Goal: Task Accomplishment & Management: Manage account settings

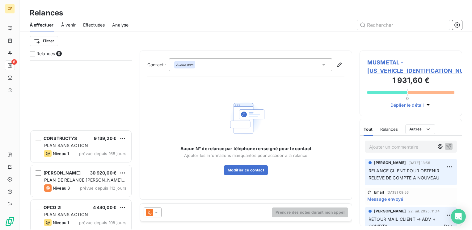
scroll to position [165, 98]
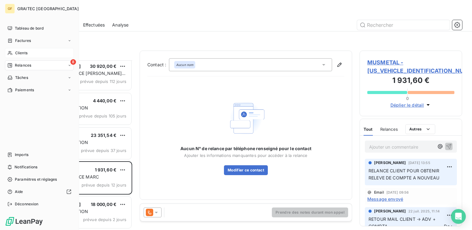
click at [16, 51] on span "Clients" at bounding box center [21, 53] width 12 height 6
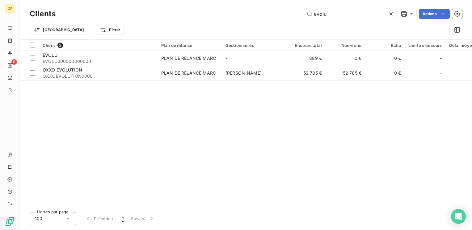
drag, startPoint x: 235, startPoint y: 23, endPoint x: 211, endPoint y: 24, distance: 24.4
click at [212, 24] on div "Clients evolu Actions Trier Filtrer" at bounding box center [246, 23] width 432 height 32
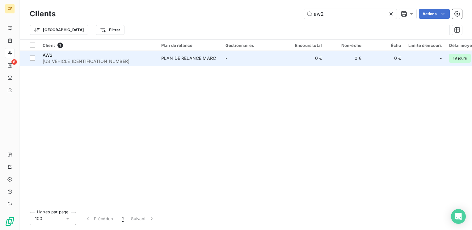
type input "aw2"
click at [100, 59] on span "[US_VEHICLE_IDENTIFICATION_NUMBER]" at bounding box center [98, 61] width 111 height 6
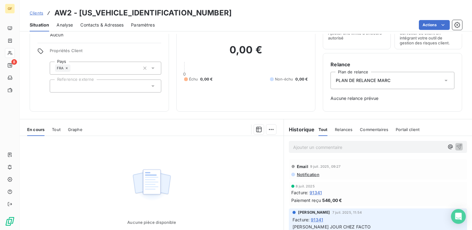
scroll to position [62, 0]
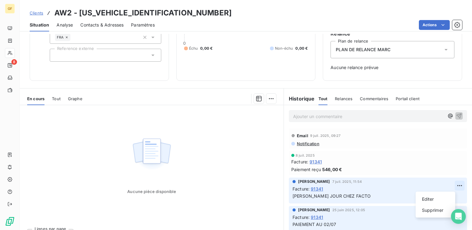
click at [451, 185] on html "GF 8 Clients AW2 - [US_VEHICLE_IDENTIFICATION_NUMBER] Situation Analyse Contact…" at bounding box center [236, 115] width 472 height 230
click at [432, 208] on div "Supprimer" at bounding box center [435, 211] width 35 height 10
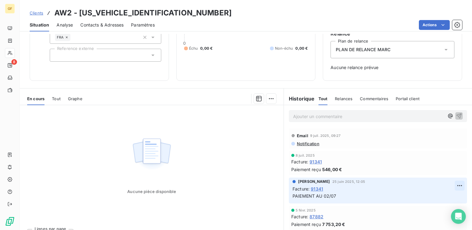
click at [452, 185] on html "GF 8 Clients AW2 - [US_VEHICLE_IDENTIFICATION_NUMBER] Situation Analyse Contact…" at bounding box center [236, 115] width 472 height 230
click at [432, 211] on div "Supprimer" at bounding box center [440, 211] width 35 height 10
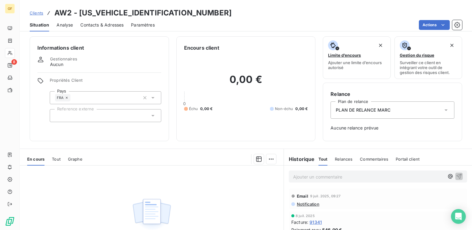
scroll to position [0, 0]
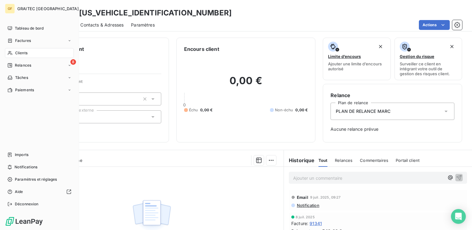
click at [16, 51] on span "Clients" at bounding box center [21, 53] width 12 height 6
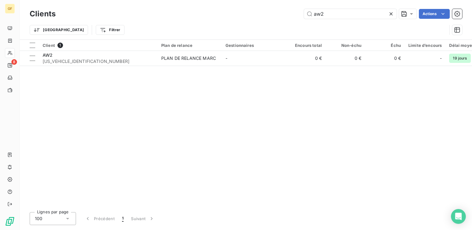
click at [389, 13] on icon at bounding box center [390, 13] width 3 height 3
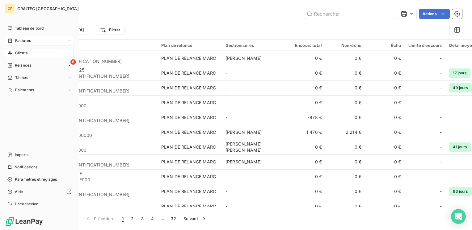
click at [23, 39] on span "Factures" at bounding box center [23, 41] width 16 height 6
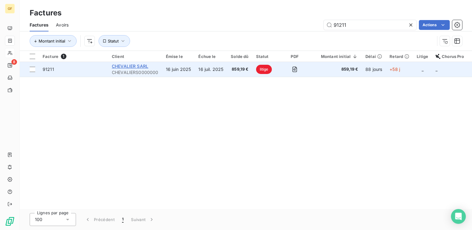
click at [132, 66] on span "CHEVALIER SARL" at bounding box center [130, 66] width 36 height 5
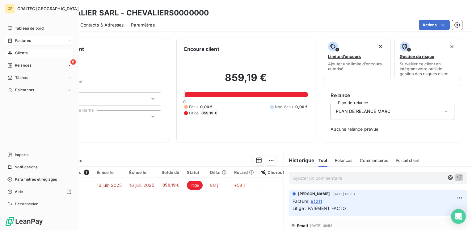
click at [30, 42] on span "Factures" at bounding box center [23, 41] width 16 height 6
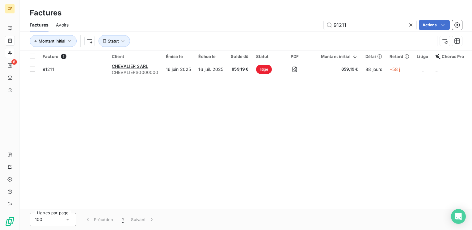
click at [409, 26] on icon at bounding box center [410, 24] width 3 height 3
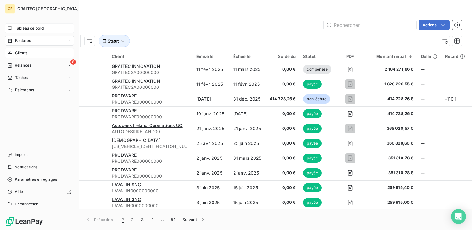
click at [19, 26] on span "Tableau de bord" at bounding box center [29, 29] width 29 height 6
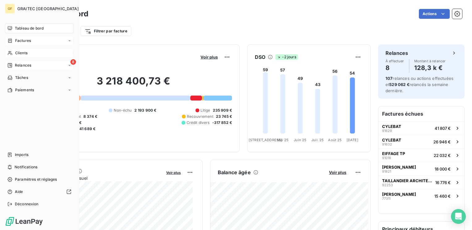
click at [23, 67] on span "Relances" at bounding box center [23, 66] width 16 height 6
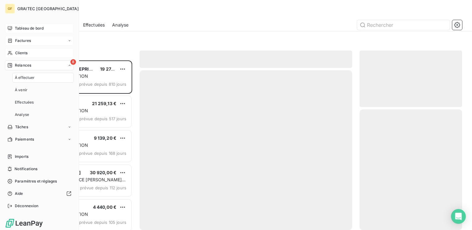
scroll to position [165, 98]
click at [21, 89] on span "À venir" at bounding box center [21, 90] width 13 height 6
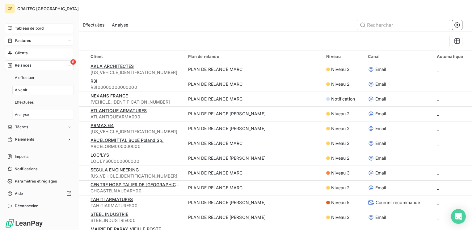
click at [22, 115] on span "Analyse" at bounding box center [22, 115] width 14 height 6
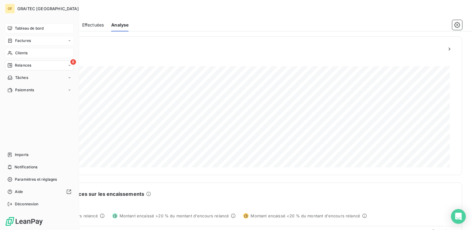
click at [26, 28] on span "Tableau de bord" at bounding box center [29, 29] width 29 height 6
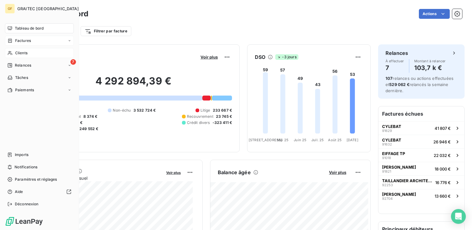
click at [22, 52] on span "Clients" at bounding box center [21, 53] width 12 height 6
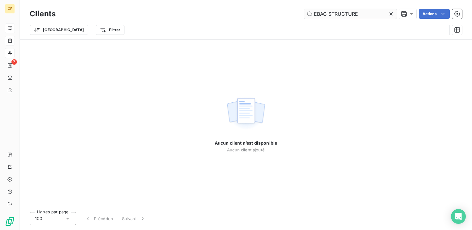
drag, startPoint x: 328, startPoint y: 14, endPoint x: 381, endPoint y: 9, distance: 53.4
click at [381, 9] on input "EBAC STRUCTURE" at bounding box center [350, 14] width 93 height 10
click at [327, 12] on input "EBAC" at bounding box center [350, 14] width 93 height 10
click at [325, 11] on input "EBAC" at bounding box center [350, 14] width 93 height 10
type input "EBAC"
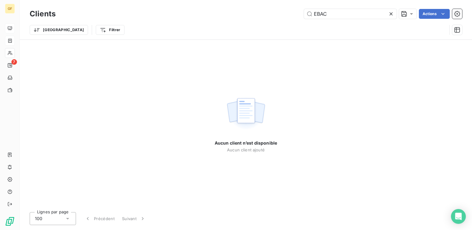
click at [393, 14] on icon at bounding box center [391, 14] width 6 height 6
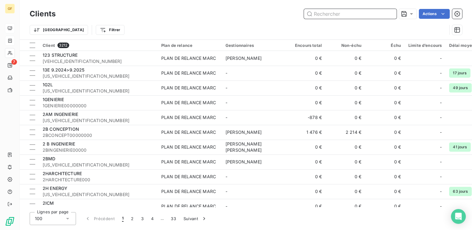
click at [342, 14] on input "text" at bounding box center [350, 14] width 93 height 10
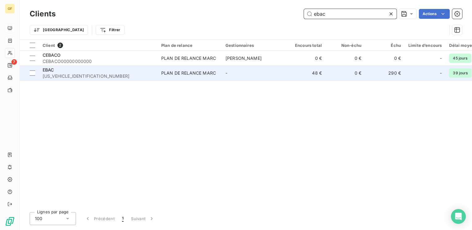
type input "ebac"
click at [140, 68] on div "EBAC" at bounding box center [98, 70] width 111 height 6
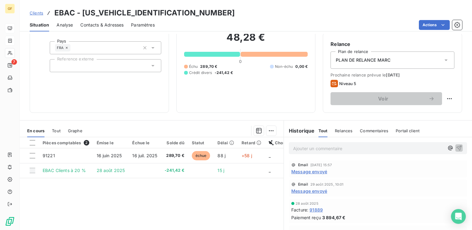
scroll to position [62, 0]
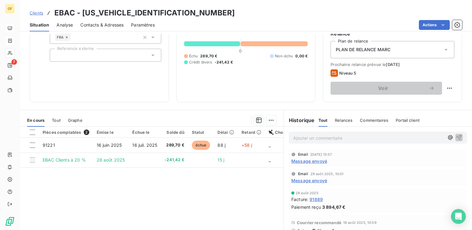
click at [297, 162] on span "Message envoyé" at bounding box center [309, 161] width 36 height 6
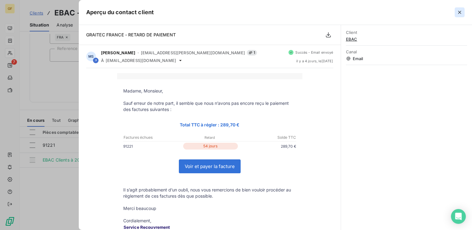
click at [461, 12] on icon "button" at bounding box center [460, 12] width 6 height 6
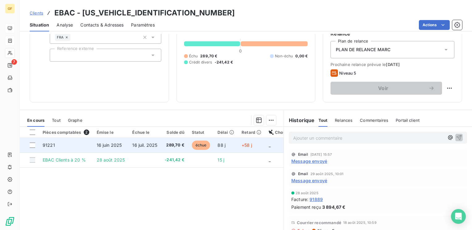
click at [158, 143] on td "16 juil. 2025" at bounding box center [144, 145] width 32 height 15
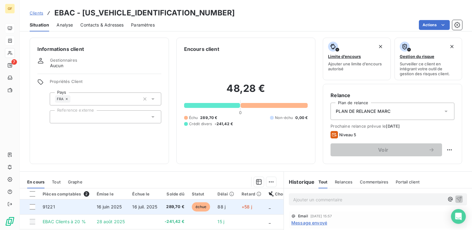
click at [132, 204] on span "16 juil. 2025" at bounding box center [144, 206] width 25 height 5
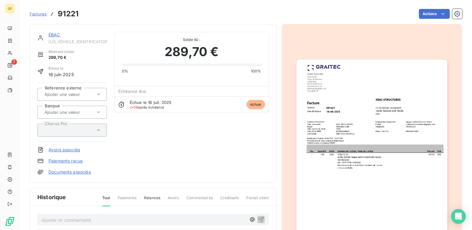
drag, startPoint x: 51, startPoint y: 34, endPoint x: 55, endPoint y: 34, distance: 4.3
click at [51, 34] on link "EBAC" at bounding box center [54, 34] width 12 height 5
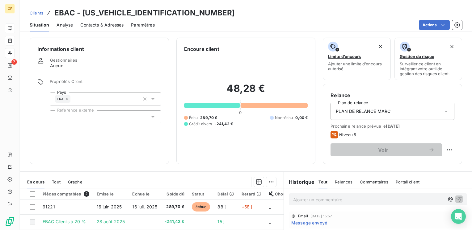
scroll to position [31, 0]
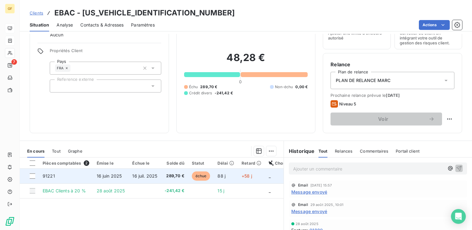
click at [178, 173] on span "289,70 €" at bounding box center [174, 176] width 19 height 6
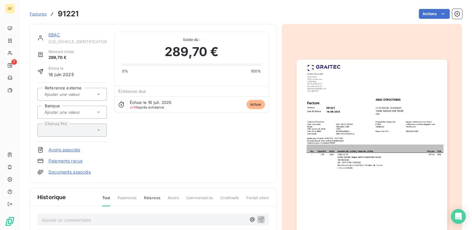
click at [338, 82] on img "button" at bounding box center [372, 166] width 151 height 213
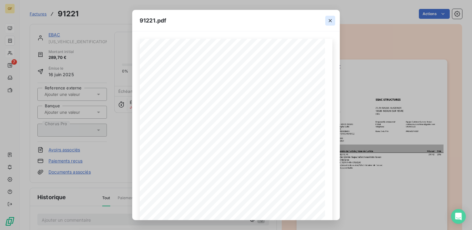
click at [328, 21] on icon "button" at bounding box center [330, 21] width 6 height 6
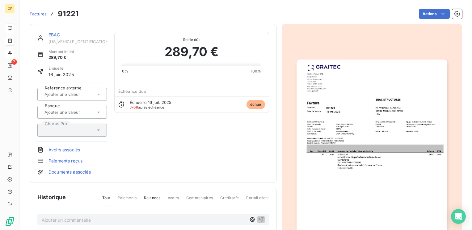
click at [58, 34] on link "EBAC" at bounding box center [54, 34] width 12 height 5
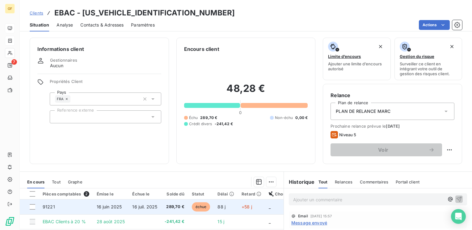
click at [107, 208] on span "16 juin 2025" at bounding box center [109, 206] width 25 height 5
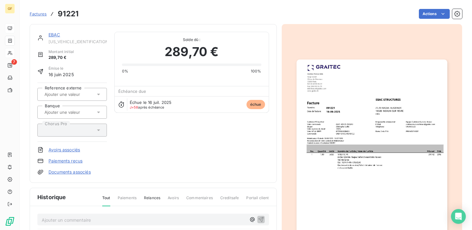
click at [365, 101] on img "button" at bounding box center [372, 166] width 151 height 213
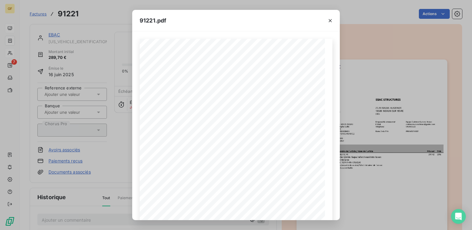
click at [57, 36] on div "91221.pdf Pos. Quantité Unité Numéro de l'article / Nom de l'article Prix net T…" at bounding box center [236, 115] width 472 height 230
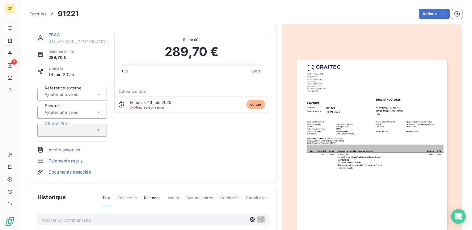
click at [55, 36] on link "EBAC" at bounding box center [54, 34] width 12 height 5
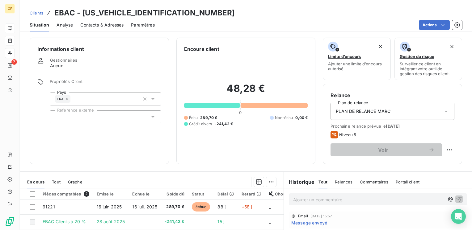
scroll to position [31, 0]
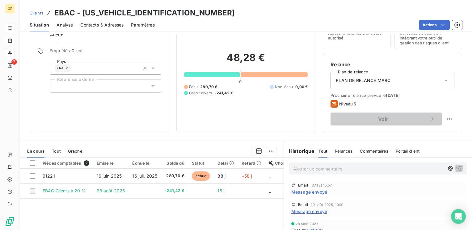
click at [96, 25] on span "Contacts & Adresses" at bounding box center [101, 25] width 43 height 6
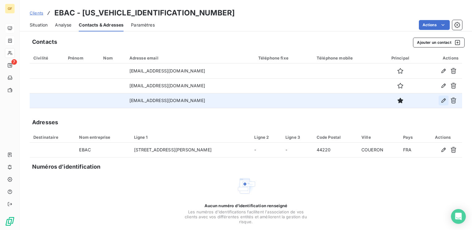
click at [441, 101] on icon "button" at bounding box center [443, 101] width 4 height 4
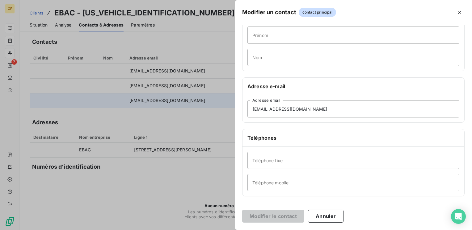
scroll to position [93, 0]
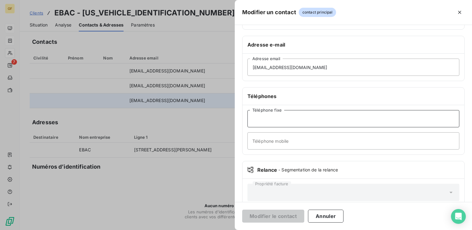
click at [267, 122] on input "Téléphone fixe" at bounding box center [353, 118] width 212 height 17
paste input "02 40 80 76 83"
type input "02 40 80 76 83"
click at [274, 217] on button "Modifier le contact" at bounding box center [273, 216] width 62 height 13
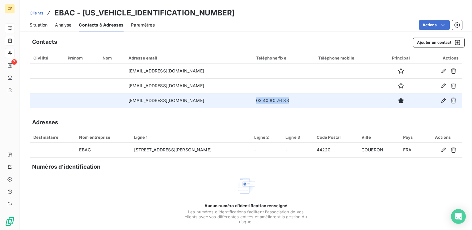
drag, startPoint x: 270, startPoint y: 99, endPoint x: 234, endPoint y: 102, distance: 36.6
click at [252, 102] on td "02 40 80 76 83" at bounding box center [283, 100] width 62 height 15
copy td "02 40 80 76 83"
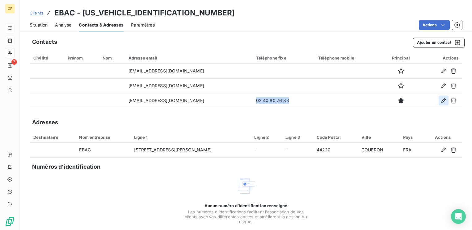
click at [440, 98] on icon "button" at bounding box center [443, 101] width 6 height 6
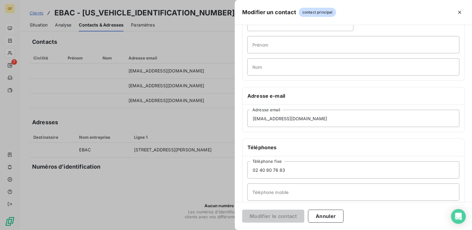
scroll to position [62, 0]
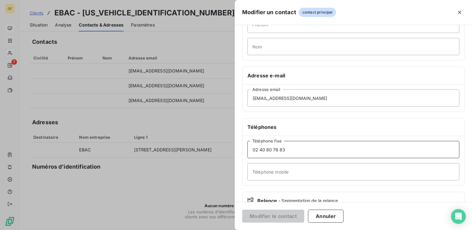
drag, startPoint x: 290, startPoint y: 154, endPoint x: 200, endPoint y: 161, distance: 90.5
click at [200, 230] on div "Modifier un contact contact principal Informations générales Civilité Prénom No…" at bounding box center [236, 230] width 472 height 0
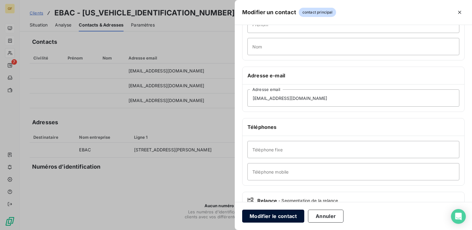
click at [253, 216] on button "Modifier le contact" at bounding box center [273, 216] width 62 height 13
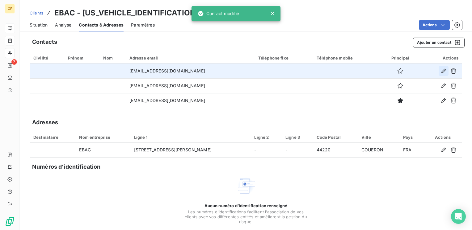
click at [440, 71] on icon "button" at bounding box center [443, 71] width 6 height 6
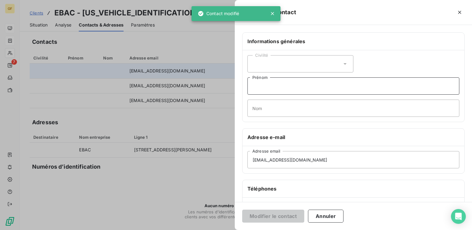
click at [275, 90] on input "Prénom" at bounding box center [353, 86] width 212 height 17
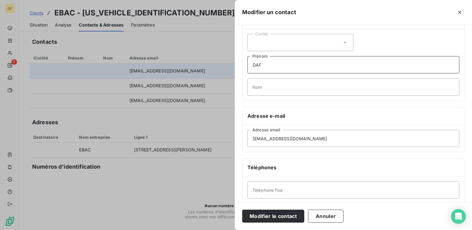
scroll to position [31, 0]
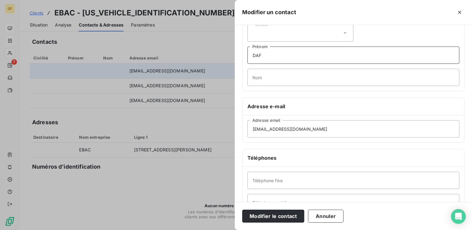
type input "DAF"
click at [266, 175] on input "Téléphone fixe" at bounding box center [353, 180] width 212 height 17
paste input "02 40 80 76 83"
type input "02 40 80 76 83"
click at [273, 215] on button "Modifier le contact" at bounding box center [273, 216] width 62 height 13
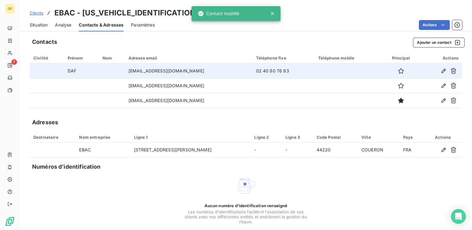
click at [40, 24] on span "Situation" at bounding box center [39, 25] width 18 height 6
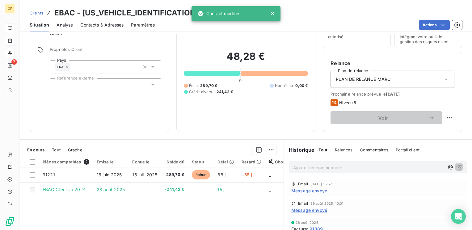
scroll to position [62, 0]
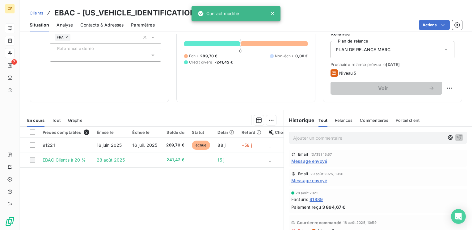
click at [302, 140] on p "Ajouter un commentaire ﻿" at bounding box center [368, 138] width 151 height 8
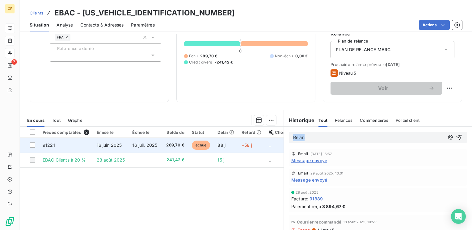
drag, startPoint x: 310, startPoint y: 138, endPoint x: 235, endPoint y: 148, distance: 75.7
click at [236, 148] on div "En cours Tout Graphe Pièces comptables 2 Émise le Échue le Solde dû Statut Déla…" at bounding box center [246, 187] width 452 height 154
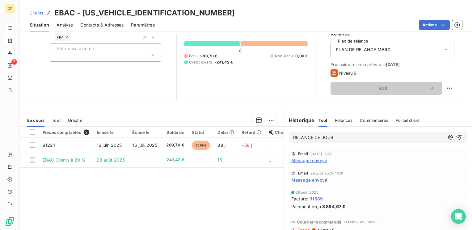
click at [344, 143] on div "RELANCE CE JOUR" at bounding box center [378, 137] width 178 height 11
click at [339, 139] on p "RELANCE CE JOUR" at bounding box center [368, 137] width 151 height 7
click at [456, 138] on icon "button" at bounding box center [459, 137] width 6 height 6
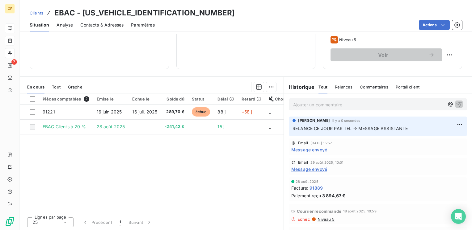
scroll to position [64, 0]
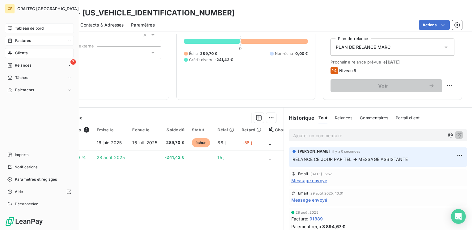
click at [23, 30] on span "Tableau de bord" at bounding box center [29, 29] width 29 height 6
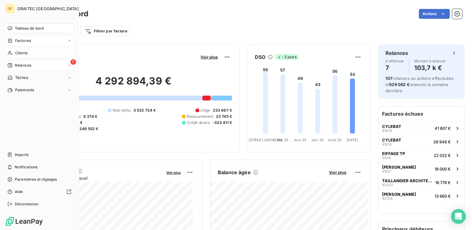
click at [19, 66] on span "Relances" at bounding box center [23, 66] width 16 height 6
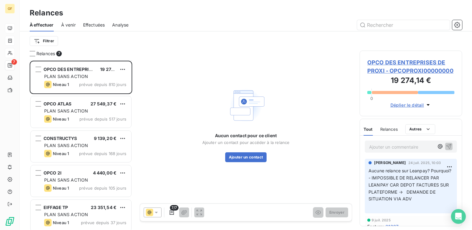
scroll to position [72, 0]
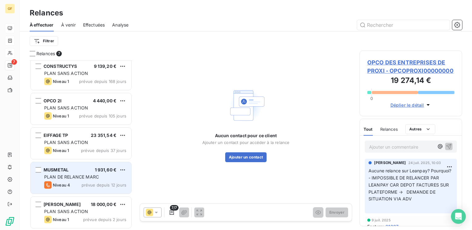
click at [88, 183] on span "prévue depuis 12 jours" at bounding box center [104, 185] width 45 height 5
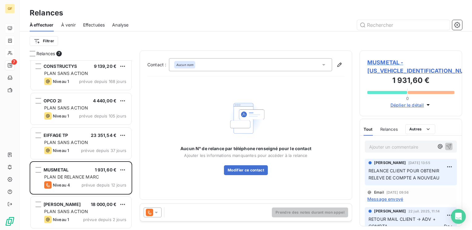
click at [374, 149] on p "Ajouter un commentaire ﻿" at bounding box center [401, 147] width 65 height 8
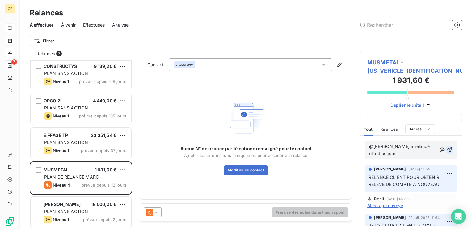
click at [447, 151] on icon "button" at bounding box center [449, 150] width 6 height 6
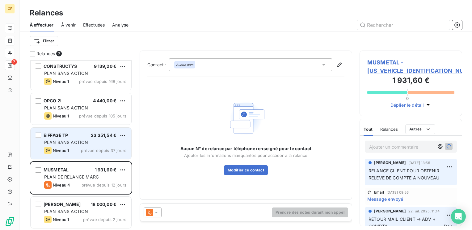
click at [76, 138] on div "EIFFAGE TP 23 351,54 € PLAN SANS ACTION Niveau 1 prévue depuis 37 jours" at bounding box center [81, 144] width 101 height 32
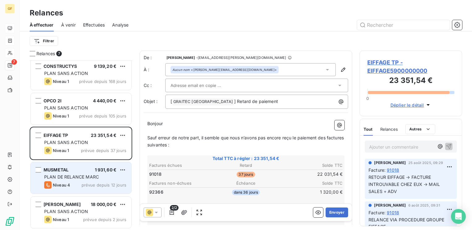
click at [65, 175] on span "PLAN DE RELANCE MARC" at bounding box center [71, 177] width 55 height 5
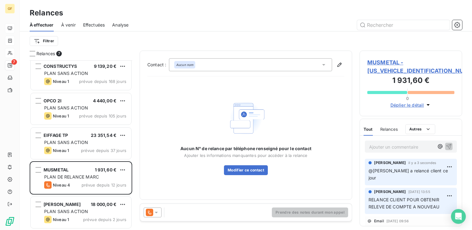
click at [385, 146] on p "Ajouter un commentaire ﻿" at bounding box center [401, 147] width 65 height 8
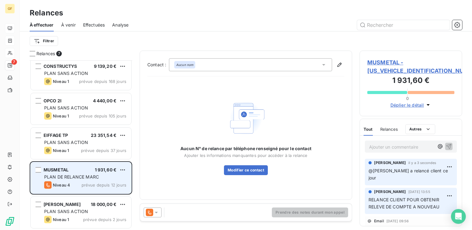
click at [93, 179] on span "PLAN DE RELANCE MARC" at bounding box center [71, 177] width 55 height 5
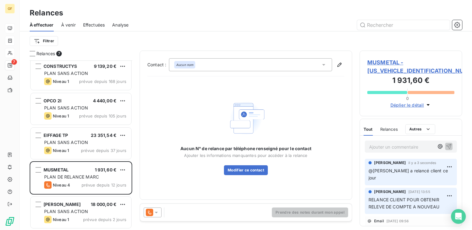
click at [390, 61] on span "MUSMETAL - [US_VEHICLE_IDENTIFICATION_NUMBER]" at bounding box center [410, 66] width 87 height 17
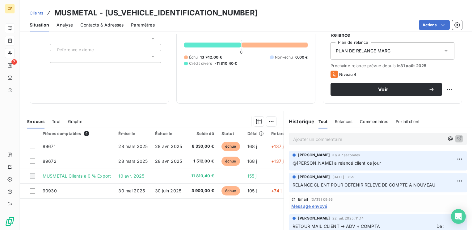
scroll to position [62, 0]
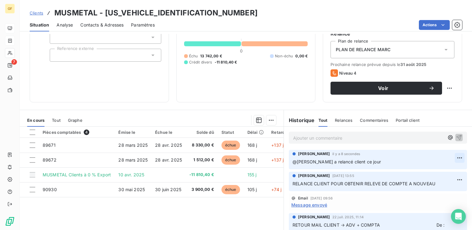
click at [452, 157] on html "GF 7 Clients MUSMETAL - [US_VEHICLE_IDENTIFICATION_NUMBER] Situation Analyse Co…" at bounding box center [236, 115] width 472 height 230
click at [430, 171] on div "Editer" at bounding box center [435, 171] width 35 height 10
click at [330, 150] on div "[PERSON_NAME] [DATE] 11:46 @[PERSON_NAME] a relancé client ce jour" at bounding box center [378, 159] width 178 height 19
drag, startPoint x: 330, startPoint y: 150, endPoint x: 329, endPoint y: 161, distance: 10.8
click at [329, 161] on span "@[PERSON_NAME] a relancé client ce jour" at bounding box center [337, 161] width 88 height 5
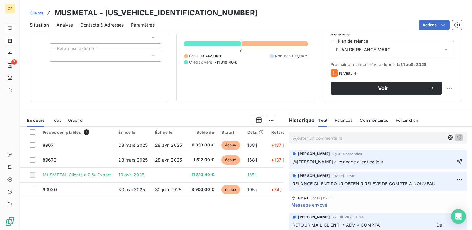
click at [306, 161] on span "@[PERSON_NAME] a relancée client ce jour" at bounding box center [338, 161] width 91 height 5
click at [457, 159] on icon "button" at bounding box center [460, 162] width 6 height 6
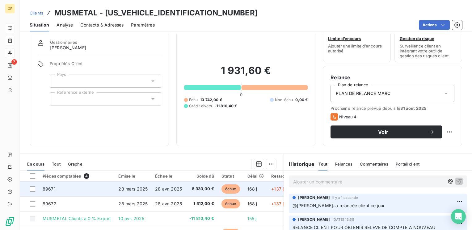
scroll to position [0, 0]
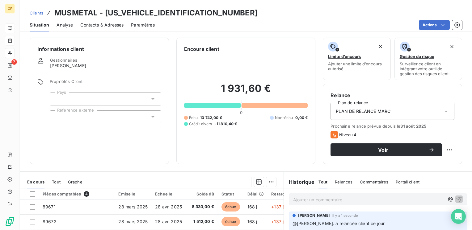
click at [238, 157] on html "GF 7 Clients MUSMETAL - [US_VEHICLE_IDENTIFICATION_NUMBER] Situation Analyse Co…" at bounding box center [236, 115] width 472 height 230
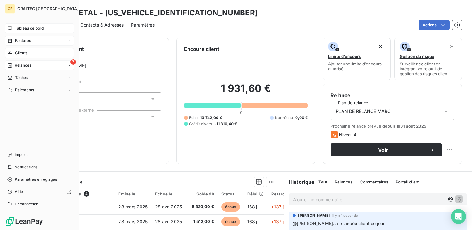
click at [25, 64] on span "Relances" at bounding box center [23, 66] width 16 height 6
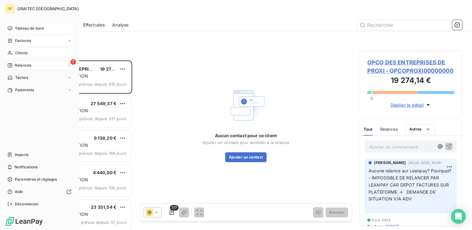
click at [16, 55] on span "Clients" at bounding box center [21, 53] width 12 height 6
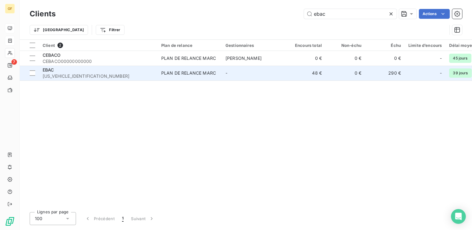
click at [179, 72] on div "PLAN DE RELANCE MARC" at bounding box center [188, 73] width 55 height 6
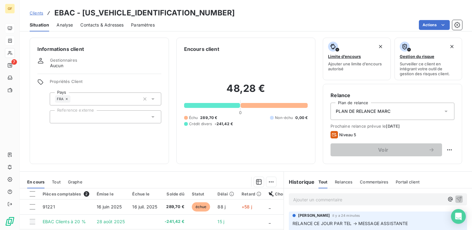
scroll to position [62, 0]
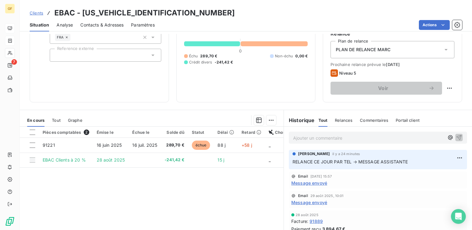
click at [293, 139] on p "Ajouter un commentaire ﻿" at bounding box center [368, 138] width 151 height 8
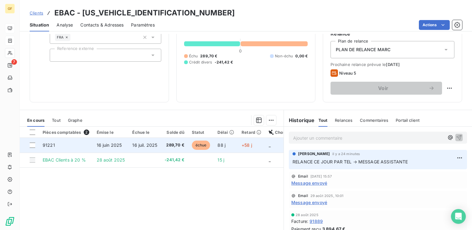
click at [220, 146] on span "88 j" at bounding box center [221, 145] width 8 height 5
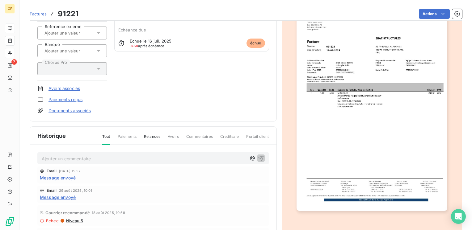
scroll to position [62, 0]
click at [89, 155] on p "Ajouter un commentaire ﻿" at bounding box center [144, 159] width 204 height 8
click at [258, 158] on icon "button" at bounding box center [261, 158] width 6 height 6
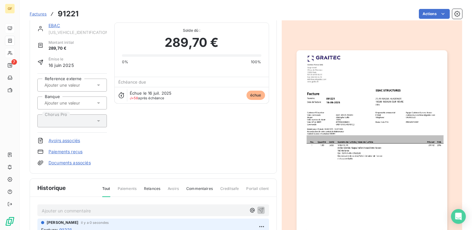
scroll to position [0, 0]
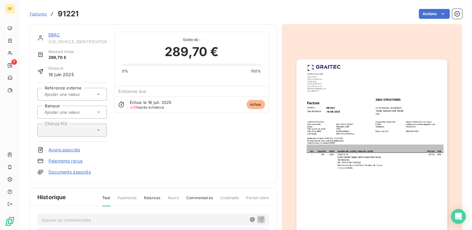
click at [55, 36] on link "EBAC" at bounding box center [54, 34] width 12 height 5
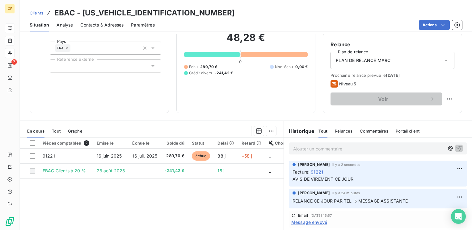
scroll to position [62, 0]
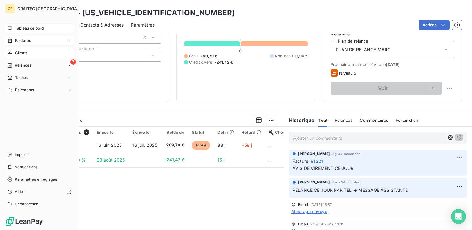
click at [25, 27] on span "Tableau de bord" at bounding box center [29, 29] width 29 height 6
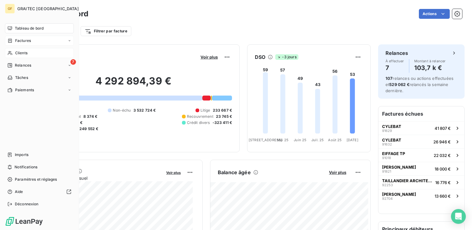
click at [26, 29] on span "Tableau de bord" at bounding box center [29, 29] width 29 height 6
click at [17, 49] on div "Clients" at bounding box center [39, 53] width 69 height 10
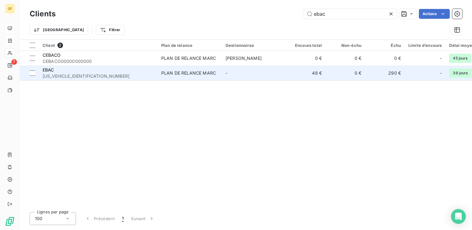
click at [156, 69] on td "EBAC [US_VEHICLE_IDENTIFICATION_NUMBER]" at bounding box center [98, 73] width 119 height 15
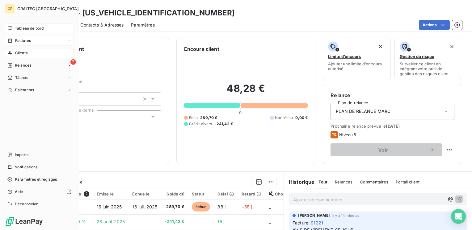
click at [21, 29] on span "Tableau de bord" at bounding box center [29, 29] width 29 height 6
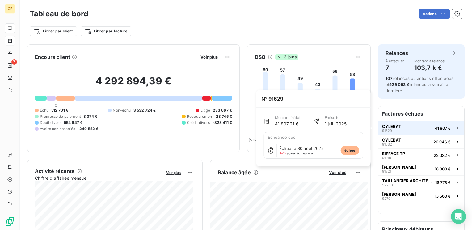
click at [388, 123] on button "CYLEBAT 91629 41 807 €" at bounding box center [421, 128] width 86 height 14
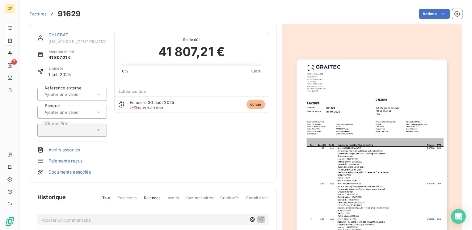
click at [65, 35] on link "CYLEBAT" at bounding box center [58, 34] width 20 height 5
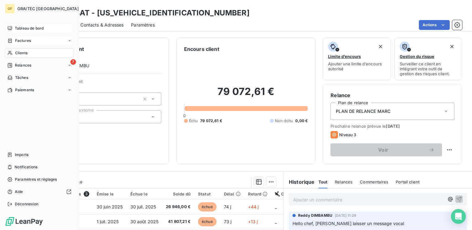
click at [24, 27] on span "Tableau de bord" at bounding box center [29, 29] width 29 height 6
